Goal: Task Accomplishment & Management: Complete application form

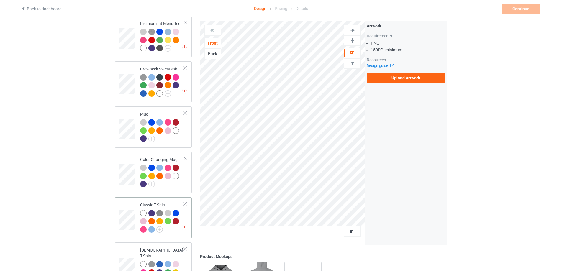
scroll to position [197, 0]
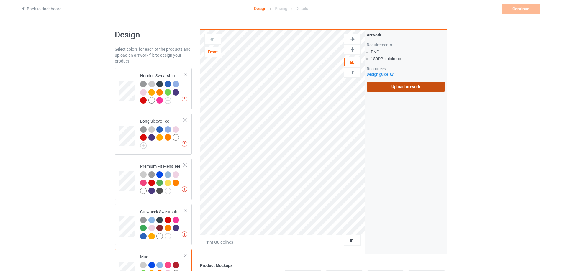
click at [401, 86] on label "Upload Artwork" at bounding box center [406, 87] width 78 height 10
click at [0, 0] on input "Upload Artwork" at bounding box center [0, 0] width 0 height 0
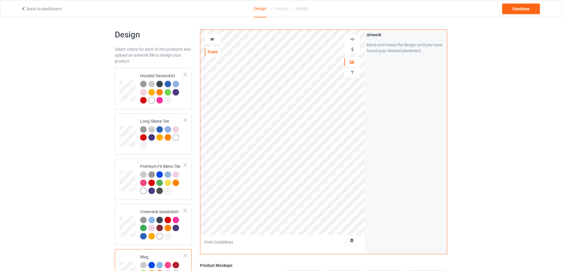
click at [354, 50] on img at bounding box center [353, 50] width 6 height 6
click at [351, 48] on img at bounding box center [353, 50] width 6 height 6
click at [513, 11] on div "Continue" at bounding box center [521, 9] width 38 height 11
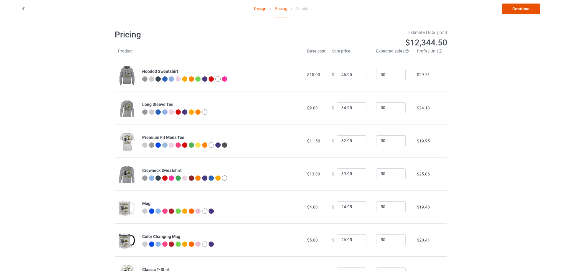
click at [522, 10] on link "Continue" at bounding box center [521, 9] width 38 height 11
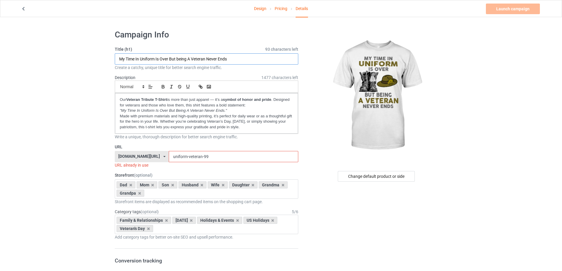
drag, startPoint x: 232, startPoint y: 59, endPoint x: 91, endPoint y: 60, distance: 140.4
paste input "[DEMOGRAPHIC_DATA] Veteran Shirt – Honour the ANZAC Spirit | Military Remembran…"
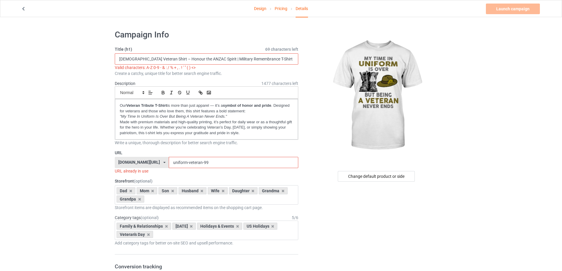
click at [165, 58] on input "[DEMOGRAPHIC_DATA] Veteran Shirt – Honour the ANZAC Spirit | Military Remembran…" at bounding box center [206, 58] width 183 height 11
click at [213, 59] on input "[DEMOGRAPHIC_DATA] Veteran Shirt - Honour the ANZAC Spirit | Military Remembran…" at bounding box center [206, 58] width 183 height 11
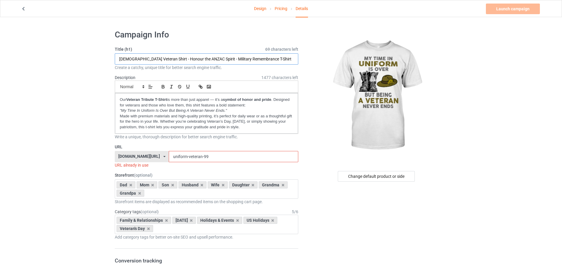
type input "[DEMOGRAPHIC_DATA] Veteran Shirt - Honour the ANZAC Spirit - Military Remembran…"
click at [199, 112] on em ""My Time In Uniform Is Over But Being A Veteran Never Ends."" at bounding box center [173, 110] width 107 height 4
drag, startPoint x: 152, startPoint y: 58, endPoint x: 117, endPoint y: 59, distance: 35.4
click at [117, 59] on input "[DEMOGRAPHIC_DATA] Veteran Shirt - Honour the ANZAC Spirit - Military Remembran…" at bounding box center [206, 58] width 183 height 11
drag, startPoint x: 196, startPoint y: 156, endPoint x: 139, endPoint y: 156, distance: 57.5
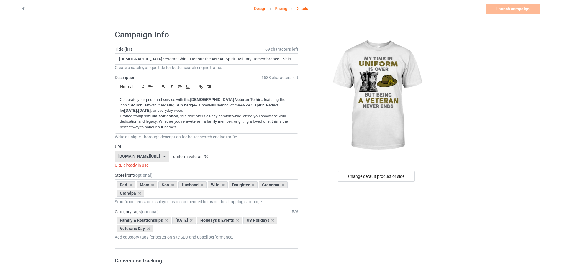
click at [139, 156] on div "[DOMAIN_NAME][URL] [DOMAIN_NAME][URL] [DOMAIN_NAME][URL] [DOMAIN_NAME][URL] 5f8…" at bounding box center [206, 156] width 183 height 11
paste input "[DEMOGRAPHIC_DATA] Veteran"
click at [176, 157] on input "[DEMOGRAPHIC_DATA] Veteran" at bounding box center [233, 156] width 129 height 11
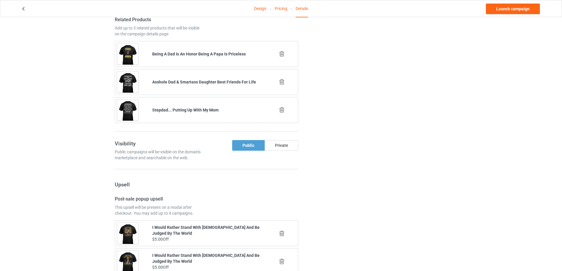
scroll to position [344, 0]
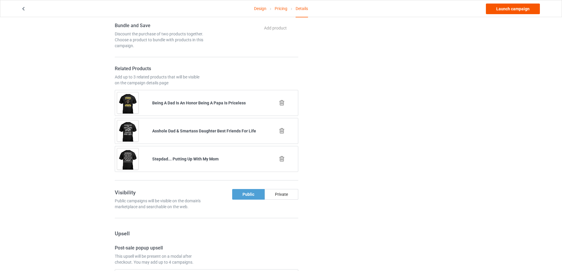
type input "[DEMOGRAPHIC_DATA]-Veteran"
click at [511, 9] on link "Launch campaign" at bounding box center [513, 9] width 54 height 11
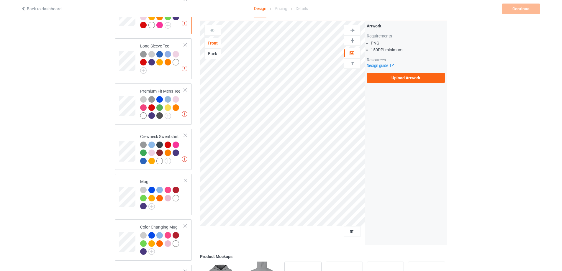
scroll to position [147, 0]
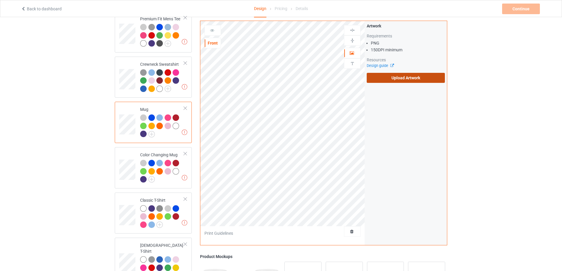
click at [406, 78] on label "Upload Artwork" at bounding box center [406, 78] width 78 height 10
click at [0, 0] on input "Upload Artwork" at bounding box center [0, 0] width 0 height 0
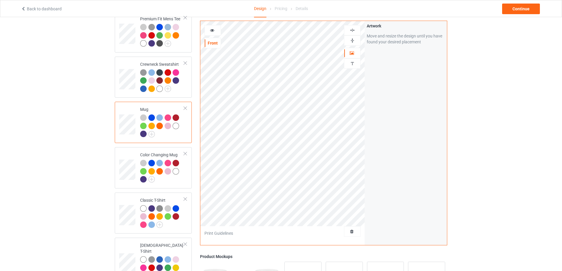
click at [353, 42] on img at bounding box center [353, 41] width 6 height 6
click at [511, 8] on div "Continue" at bounding box center [521, 9] width 38 height 11
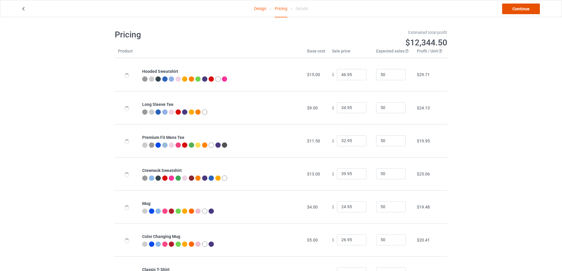
click at [514, 11] on link "Continue" at bounding box center [521, 9] width 38 height 11
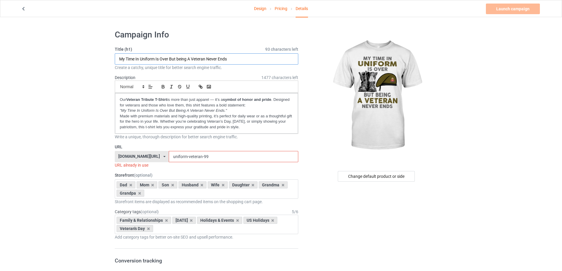
drag, startPoint x: 231, startPoint y: 59, endPoint x: 73, endPoint y: 64, distance: 158.8
paste input "UK Veteran T-Shirt – Honour Your Service | Military Remembrance Tee"
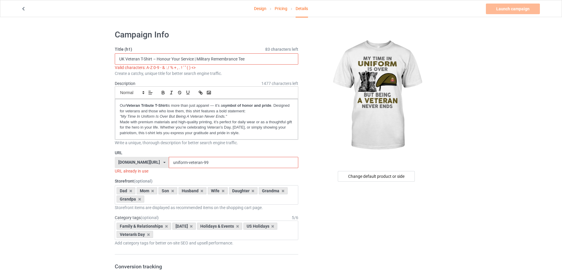
click at [155, 60] on input "UK Veteran T-Shirt – Honour Your Service | Military Remembrance Tee" at bounding box center [206, 58] width 183 height 11
click at [195, 60] on input "UK Veteran T-Shirt - Honour Your Service | Military Remembrance Tee" at bounding box center [206, 58] width 183 height 11
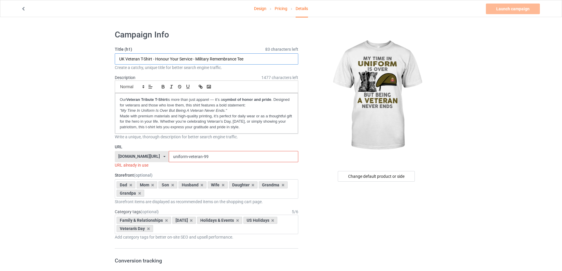
type input "UK Veteran T-Shirt - Honour Your Service - Military Remembrance Tee"
click at [252, 127] on p "Made with premium materials and high-quality printing, it’s perfect for daily w…" at bounding box center [206, 122] width 173 height 17
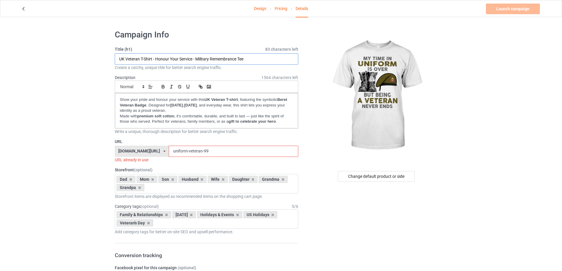
drag, startPoint x: 139, startPoint y: 58, endPoint x: 106, endPoint y: 59, distance: 33.7
drag, startPoint x: 194, startPoint y: 150, endPoint x: 147, endPoint y: 151, distance: 46.9
click at [147, 151] on div "[DOMAIN_NAME][URL] [DOMAIN_NAME][URL] [DOMAIN_NAME][URL] [DOMAIN_NAME][URL] 5f8…" at bounding box center [206, 151] width 183 height 11
paste input "UK Veteran"
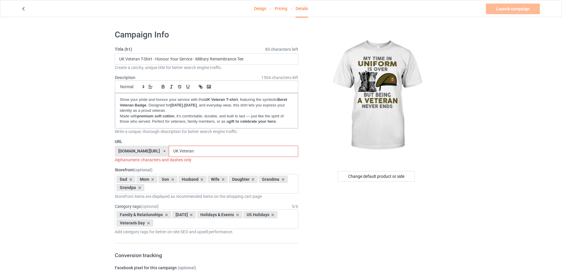
click at [169, 151] on input "UK Veteran" at bounding box center [233, 151] width 129 height 11
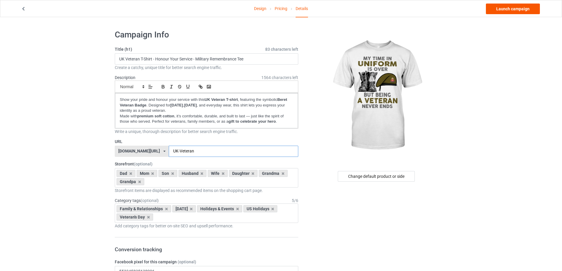
type input "UK-Veteran"
click at [507, 8] on link "Launch campaign" at bounding box center [513, 9] width 54 height 11
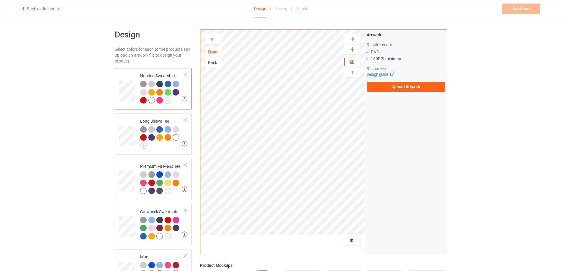
click at [214, 63] on div "Back" at bounding box center [213, 63] width 16 height 6
click at [408, 87] on label "Upload Artwork" at bounding box center [406, 87] width 78 height 10
click at [0, 0] on input "Upload Artwork" at bounding box center [0, 0] width 0 height 0
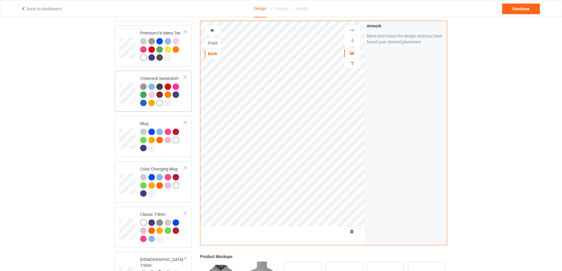
scroll to position [147, 0]
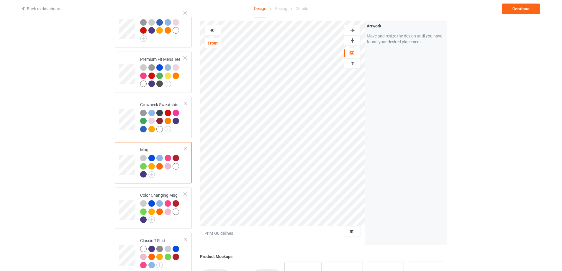
scroll to position [49, 0]
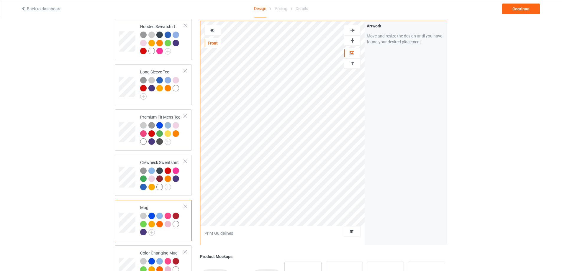
click at [355, 42] on div at bounding box center [352, 41] width 16 height 6
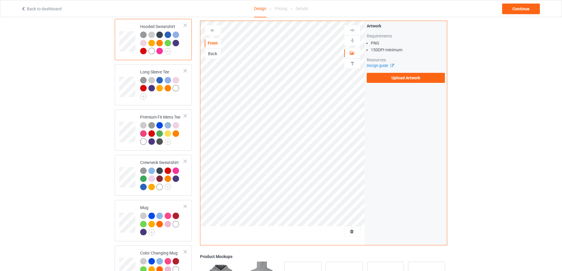
click at [212, 52] on div "Back" at bounding box center [213, 54] width 16 height 6
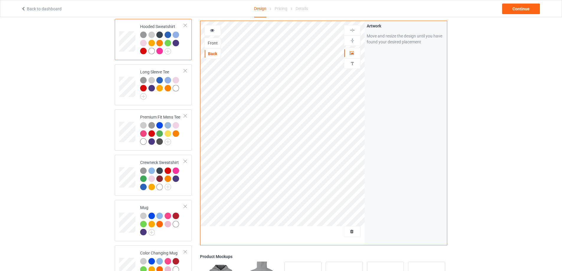
click at [152, 36] on div at bounding box center [151, 35] width 6 height 6
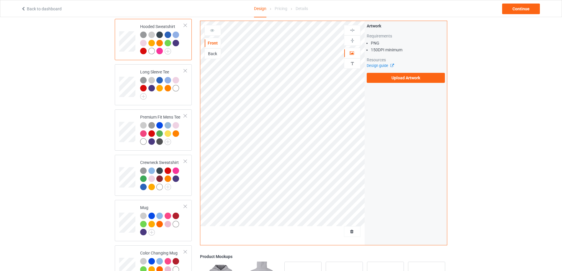
click at [215, 55] on div "Back" at bounding box center [213, 54] width 16 height 6
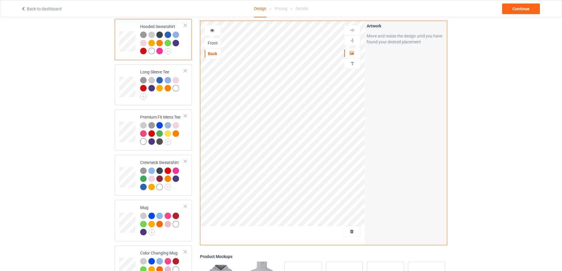
click at [212, 31] on icon at bounding box center [212, 29] width 5 height 4
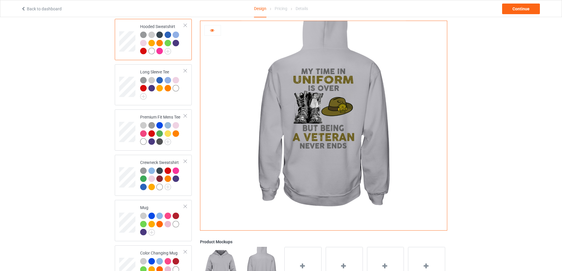
click at [143, 34] on div at bounding box center [143, 35] width 6 height 6
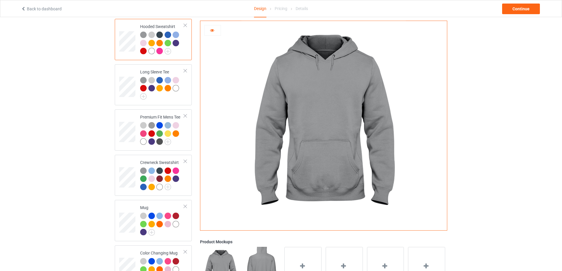
click at [257, 258] on img at bounding box center [261, 270] width 37 height 46
click at [263, 261] on img at bounding box center [261, 270] width 37 height 46
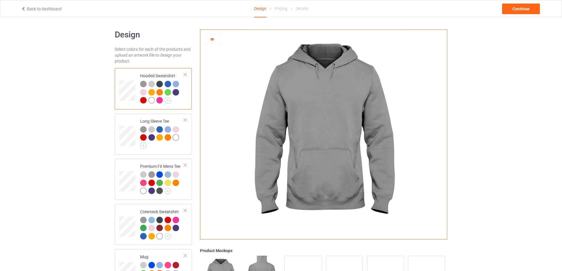
click at [157, 85] on div at bounding box center [159, 84] width 6 height 6
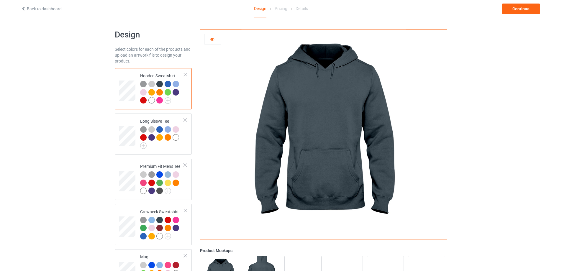
click at [212, 41] on div at bounding box center [213, 39] width 16 height 6
click at [216, 40] on div at bounding box center [213, 39] width 16 height 6
click at [151, 86] on div at bounding box center [151, 84] width 6 height 6
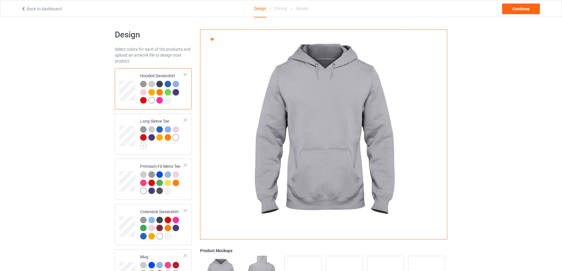
click at [141, 83] on div at bounding box center [143, 84] width 6 height 6
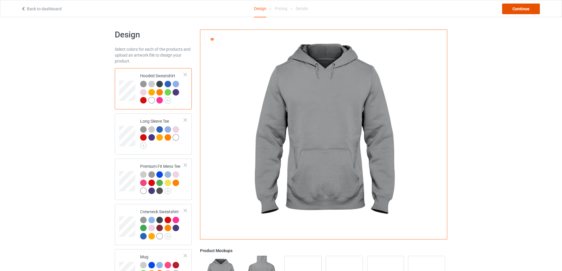
click at [523, 12] on div "Continue" at bounding box center [521, 9] width 38 height 11
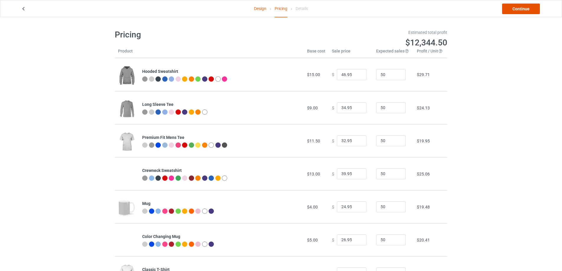
click at [514, 11] on link "Continue" at bounding box center [521, 9] width 38 height 11
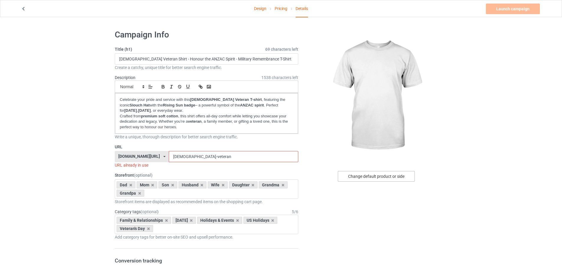
click at [378, 178] on div "Change default product or side" at bounding box center [376, 176] width 77 height 11
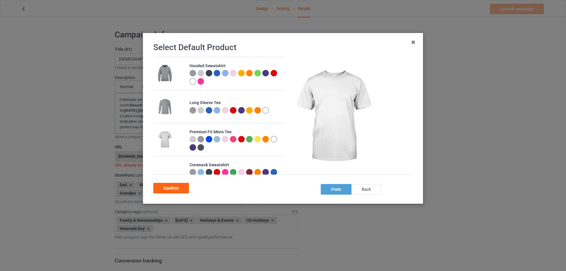
click at [366, 190] on div "back" at bounding box center [367, 189] width 30 height 11
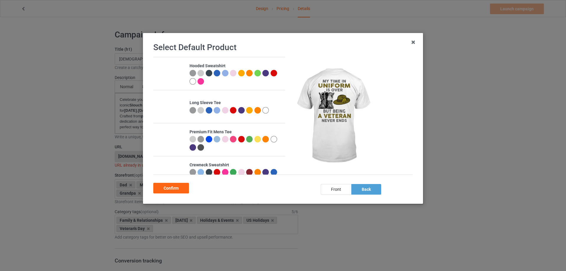
click at [165, 74] on img at bounding box center [165, 74] width 0 height 0
click at [199, 73] on div at bounding box center [201, 73] width 6 height 6
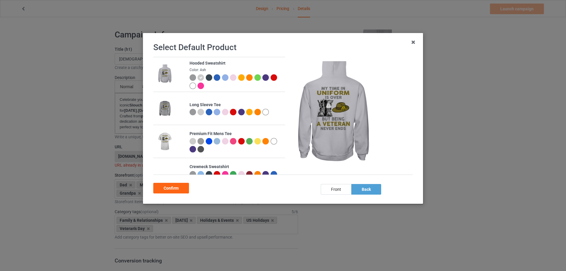
click at [190, 79] on div at bounding box center [193, 77] width 6 height 6
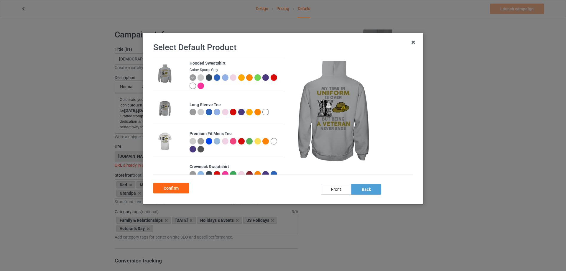
click at [209, 78] on div at bounding box center [209, 77] width 6 height 6
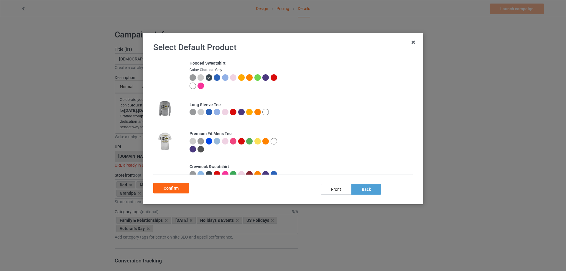
click at [215, 78] on div at bounding box center [217, 77] width 6 height 6
click at [257, 79] on div at bounding box center [258, 77] width 6 height 6
click at [199, 78] on div at bounding box center [201, 77] width 6 height 6
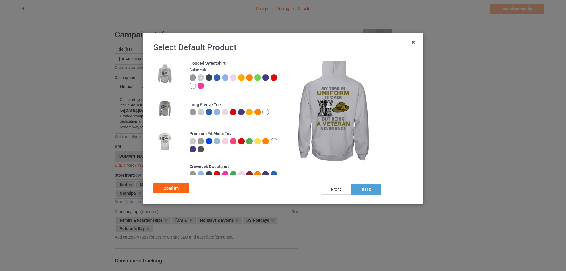
click at [207, 77] on div at bounding box center [209, 77] width 6 height 6
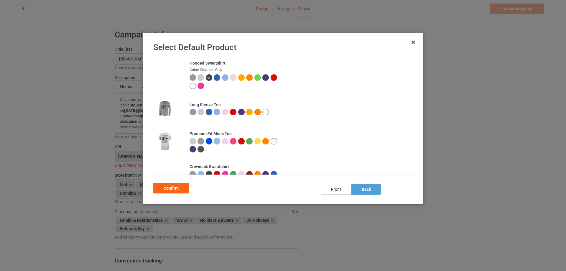
click at [192, 78] on div at bounding box center [193, 77] width 6 height 6
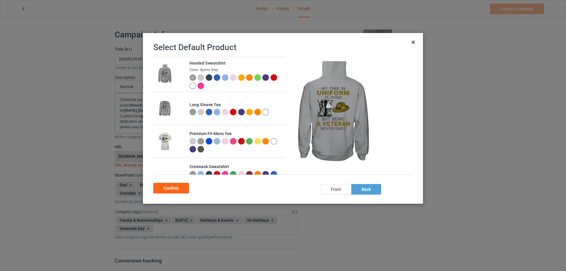
click at [271, 145] on div at bounding box center [274, 141] width 6 height 6
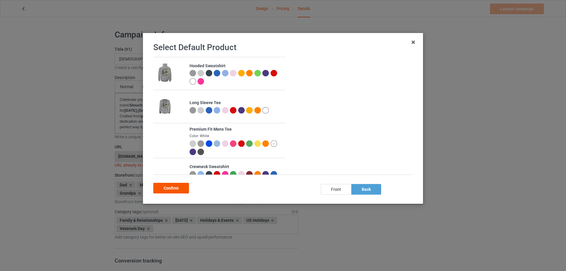
click at [182, 186] on div "Confirm" at bounding box center [171, 188] width 36 height 11
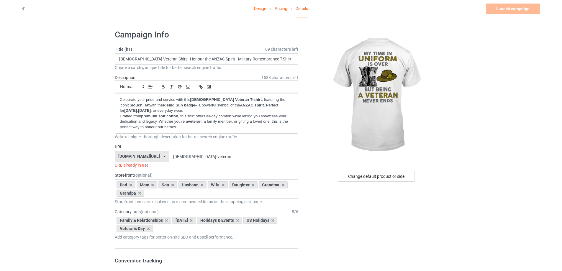
click at [199, 155] on input "australian-veteran" at bounding box center [233, 156] width 129 height 11
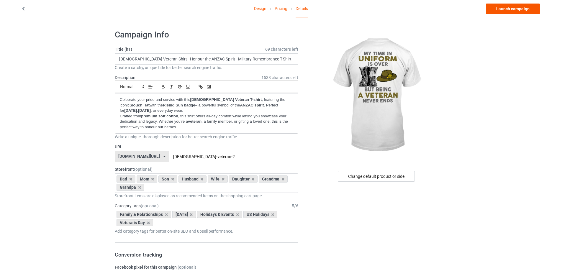
type input "australian-veteran-2"
click at [511, 11] on link "Launch campaign" at bounding box center [513, 9] width 54 height 11
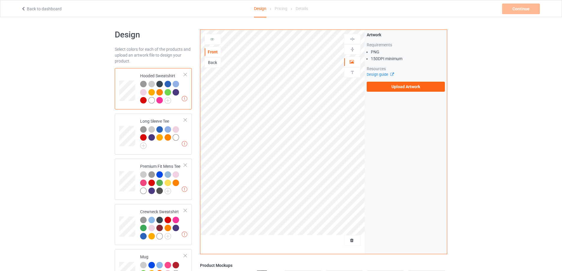
click at [212, 64] on div "Back" at bounding box center [213, 63] width 16 height 6
click at [401, 90] on label "Upload Artwork" at bounding box center [406, 87] width 78 height 10
click at [0, 0] on input "Upload Artwork" at bounding box center [0, 0] width 0 height 0
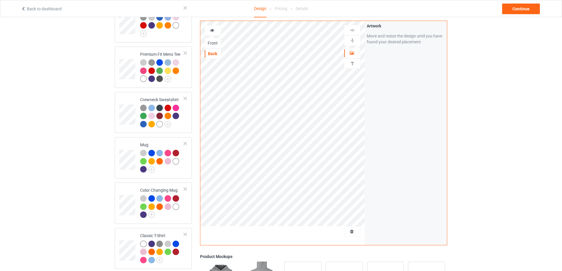
scroll to position [147, 0]
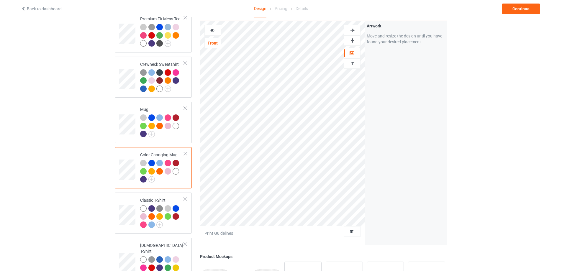
click at [354, 39] on img at bounding box center [353, 41] width 6 height 6
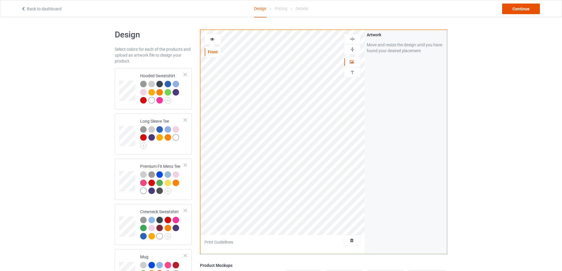
click at [518, 6] on div "Continue" at bounding box center [521, 9] width 38 height 11
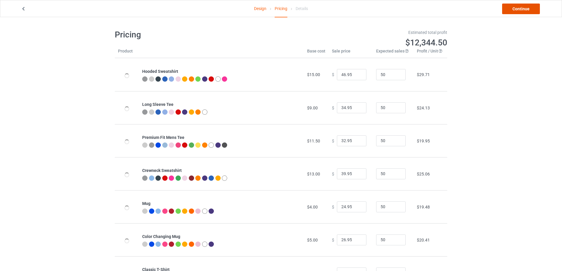
click at [519, 6] on link "Continue" at bounding box center [521, 9] width 38 height 11
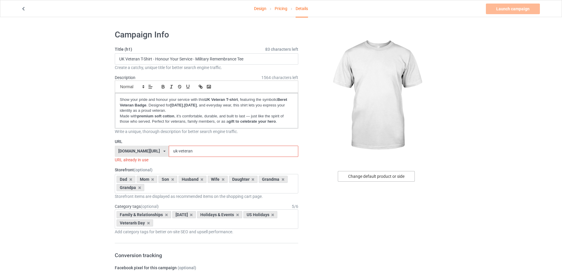
click at [371, 178] on div "Change default product or side" at bounding box center [376, 176] width 77 height 11
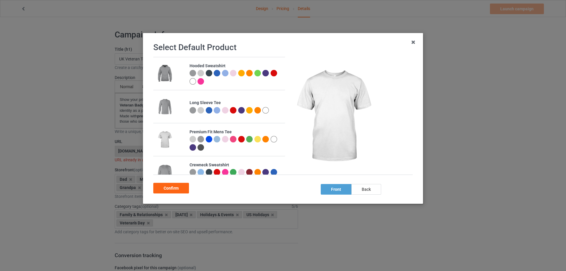
click at [271, 142] on div at bounding box center [274, 139] width 6 height 6
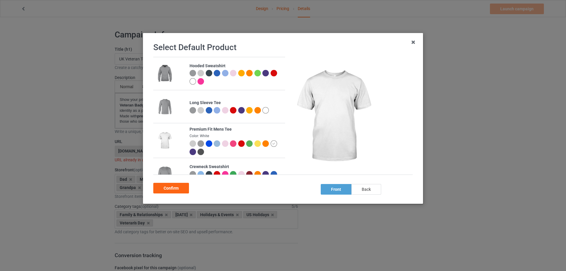
click at [366, 189] on div "back" at bounding box center [367, 189] width 30 height 11
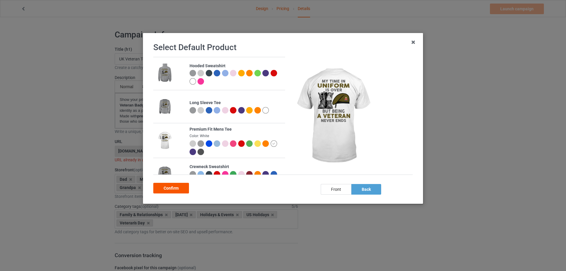
click at [184, 189] on div "Confirm" at bounding box center [171, 188] width 36 height 11
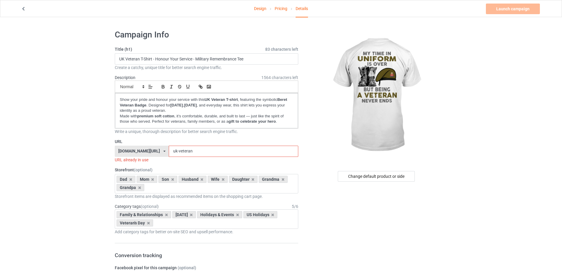
click at [178, 154] on input "uk-veteran" at bounding box center [233, 151] width 129 height 11
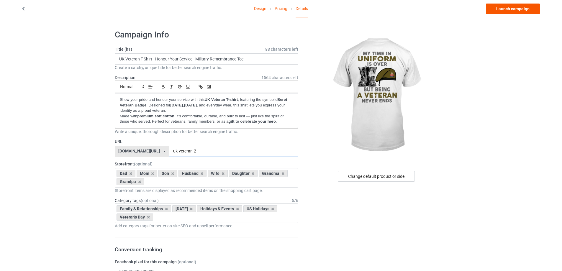
type input "uk-veteran-2"
click at [511, 8] on link "Launch campaign" at bounding box center [513, 9] width 54 height 11
